Goal: Obtain resource: Obtain resource

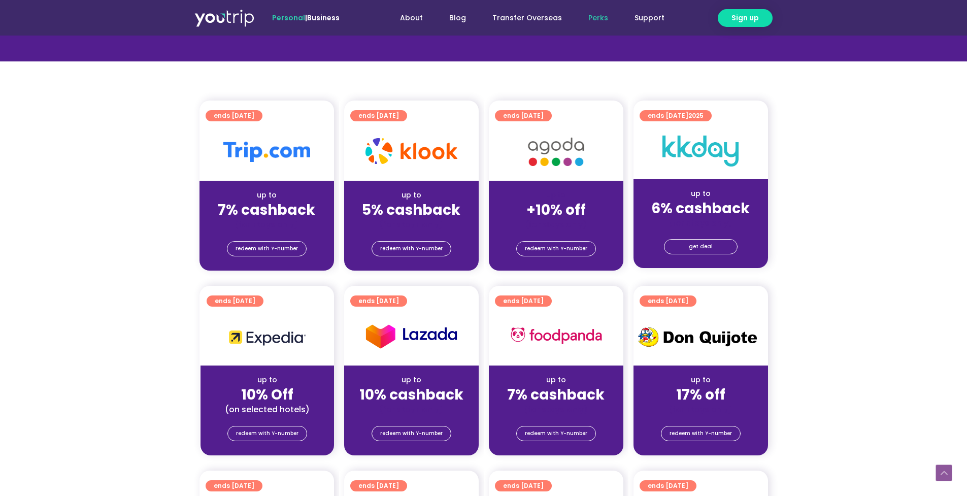
scroll to position [188, 0]
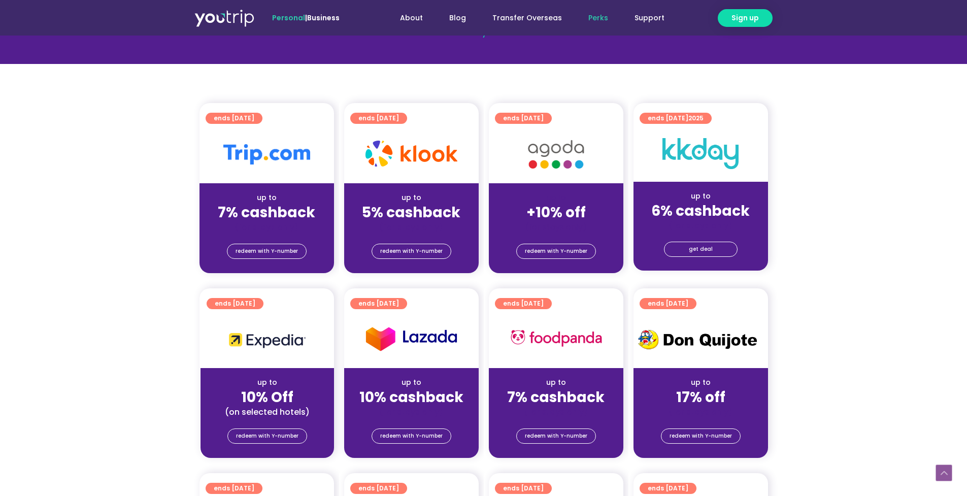
click at [583, 159] on img at bounding box center [555, 154] width 81 height 42
click at [569, 253] on span "redeem with Y-number" at bounding box center [556, 251] width 62 height 14
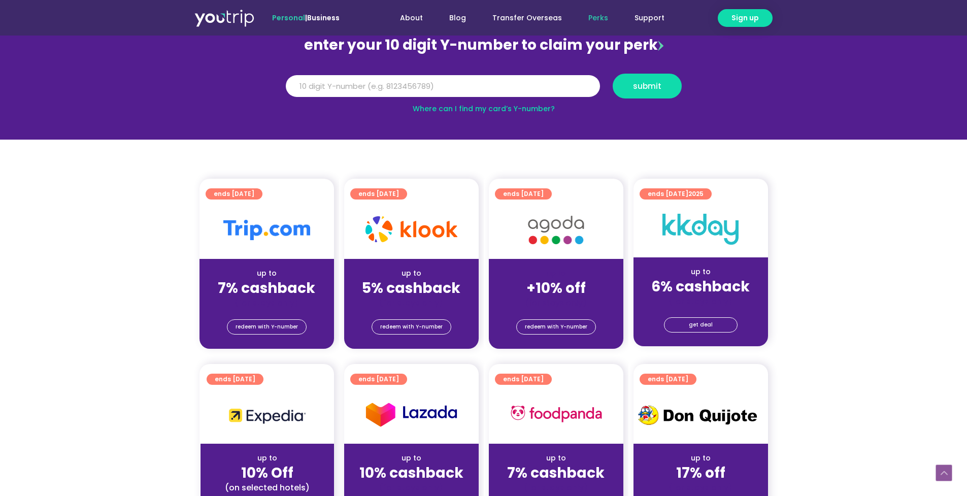
scroll to position [112, 0]
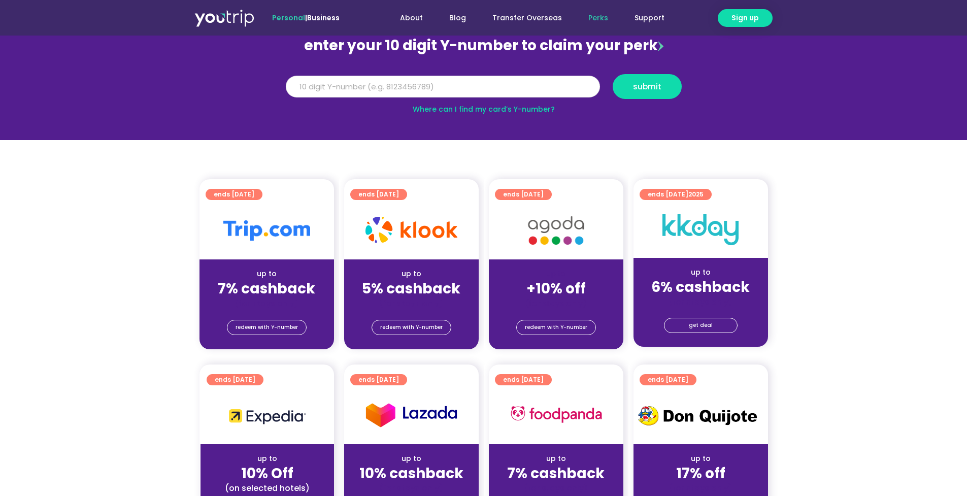
click at [487, 83] on input "Y Number" at bounding box center [443, 87] width 314 height 22
click at [546, 89] on input "Y Number" at bounding box center [443, 87] width 314 height 22
type input "8815950757"
click at [663, 79] on button "submit" at bounding box center [647, 86] width 69 height 25
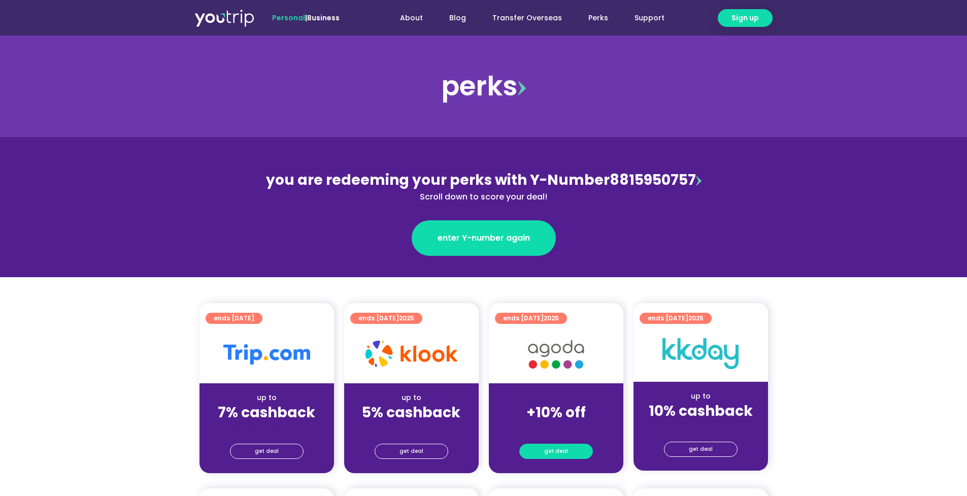
click at [558, 453] on span "get deal" at bounding box center [556, 451] width 24 height 14
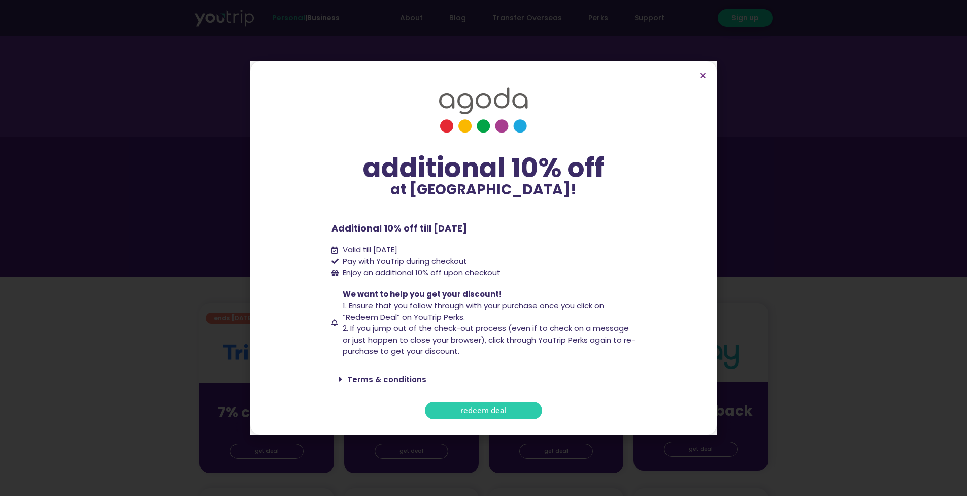
click at [513, 407] on link "redeem deal" at bounding box center [483, 410] width 117 height 18
